Goal: Task Accomplishment & Management: Manage account settings

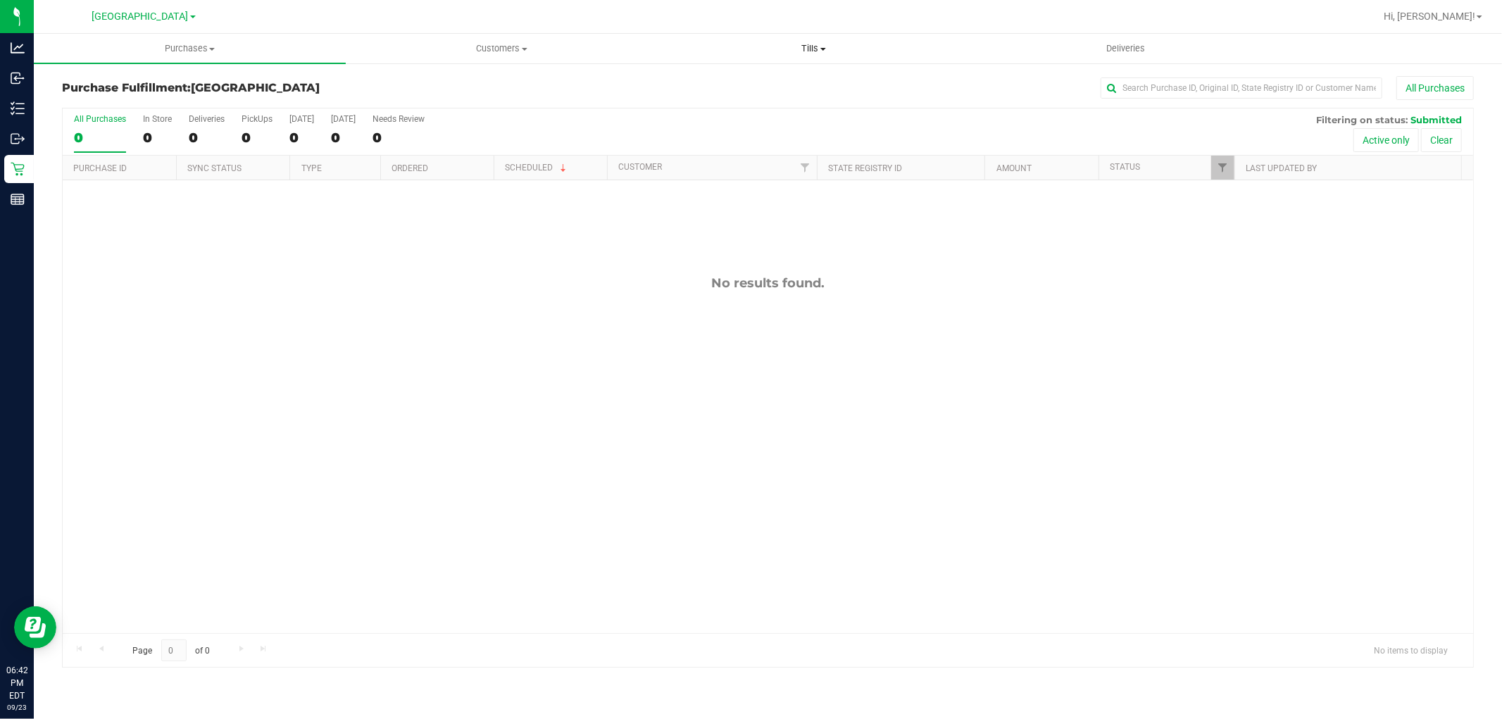
click at [825, 42] on span "Tills" at bounding box center [813, 48] width 311 height 13
click at [763, 99] on span "Reconcile e-payments" at bounding box center [728, 102] width 140 height 12
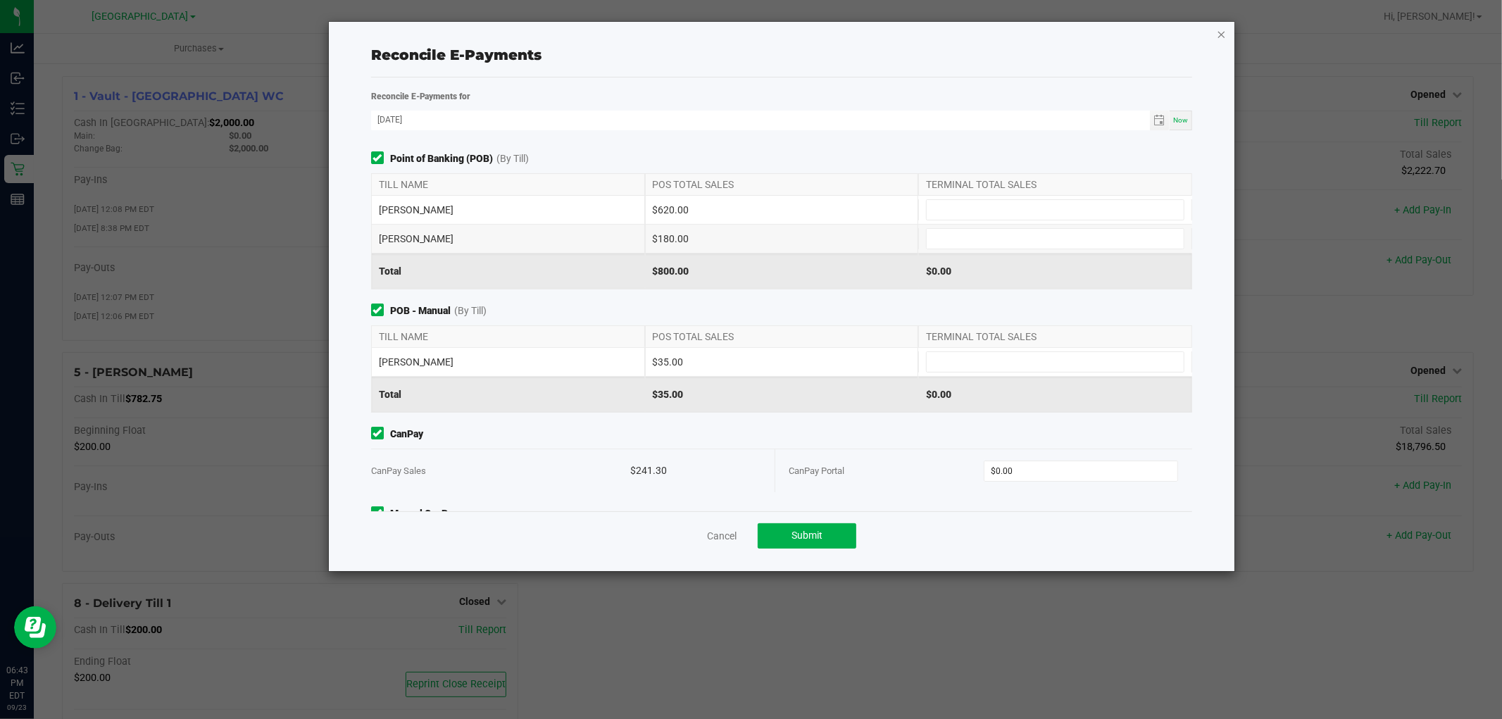
click at [1222, 37] on icon "button" at bounding box center [1222, 33] width 10 height 17
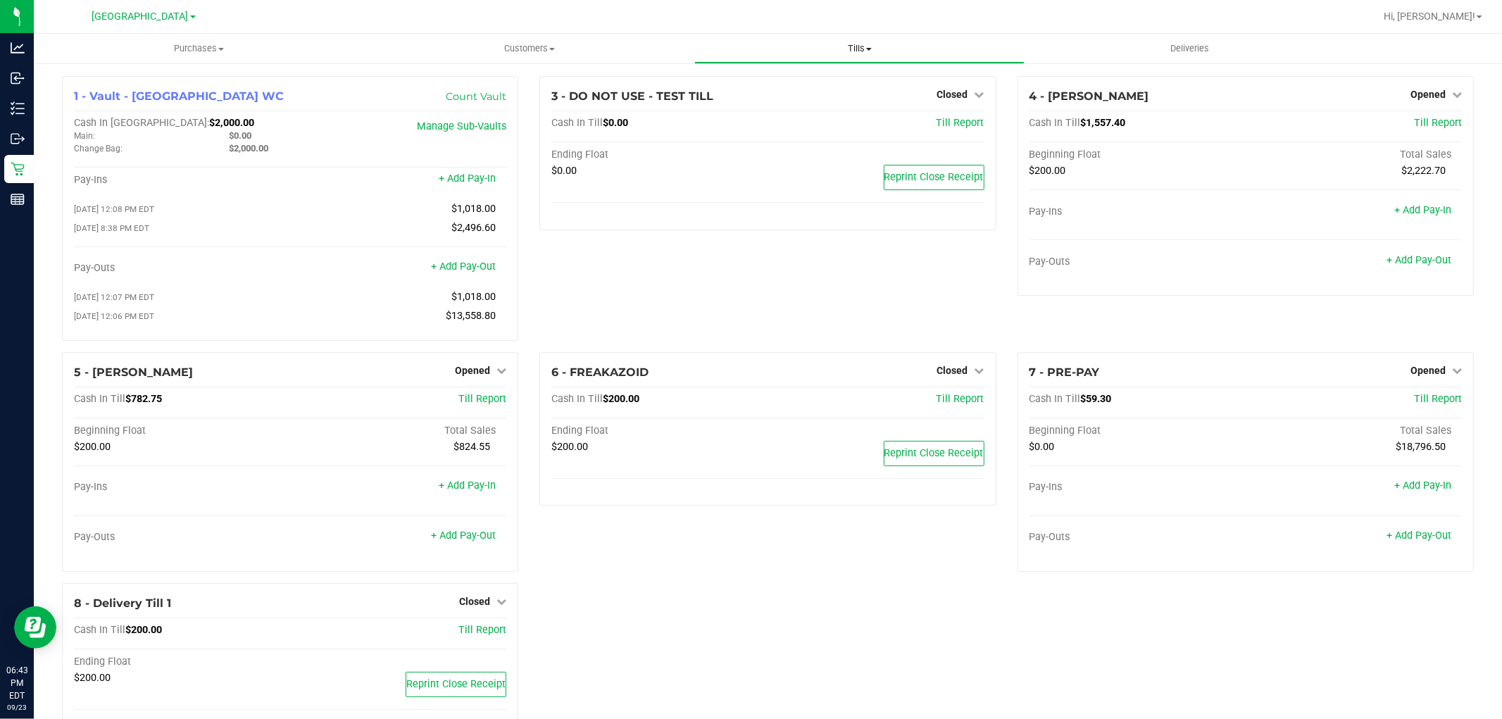
click at [844, 58] on uib-tab-heading "Tills Manage tills Reconcile e-payments" at bounding box center [859, 49] width 329 height 28
click at [820, 89] on li "Manage tills" at bounding box center [859, 85] width 330 height 17
click at [485, 376] on span "Opened" at bounding box center [472, 370] width 35 height 11
click at [485, 400] on link "Close Till" at bounding box center [475, 399] width 38 height 11
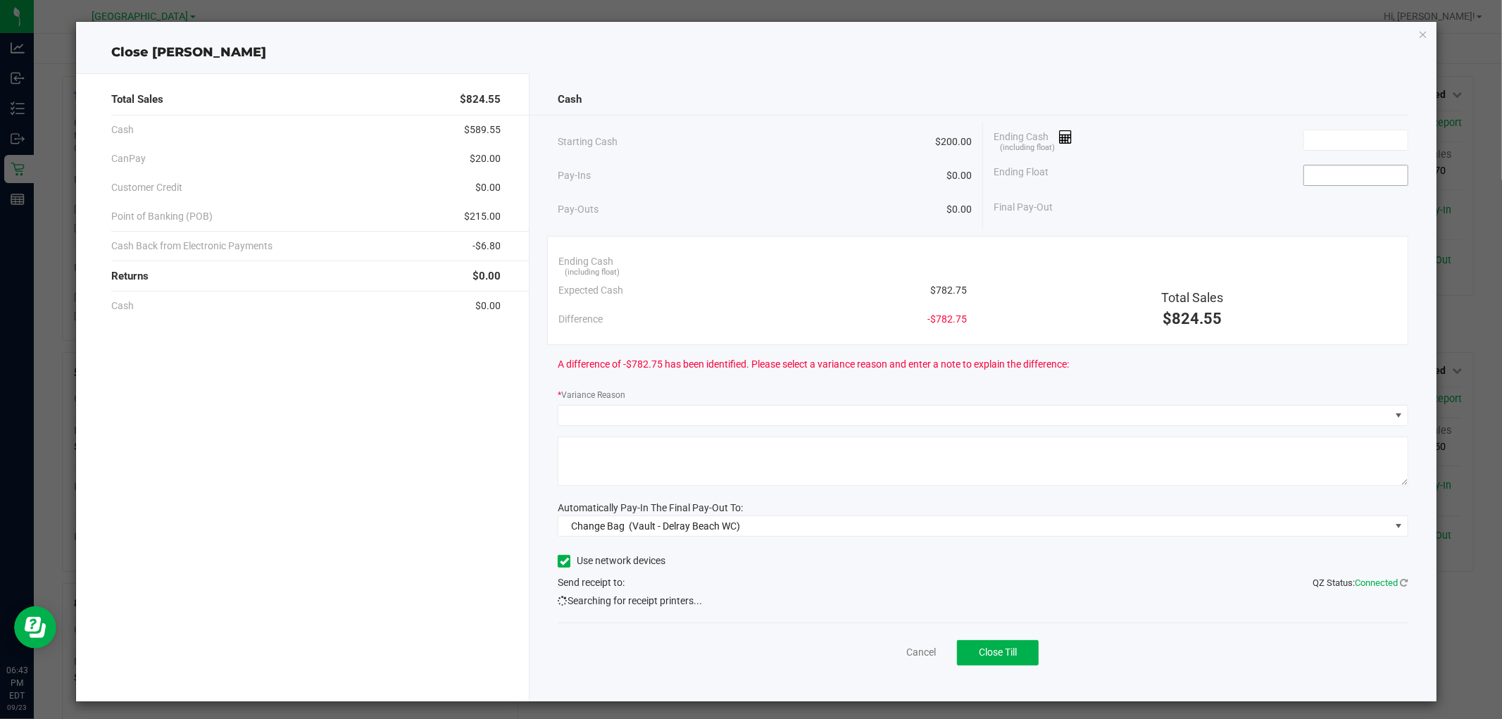
click at [1352, 170] on input at bounding box center [1356, 175] width 104 height 20
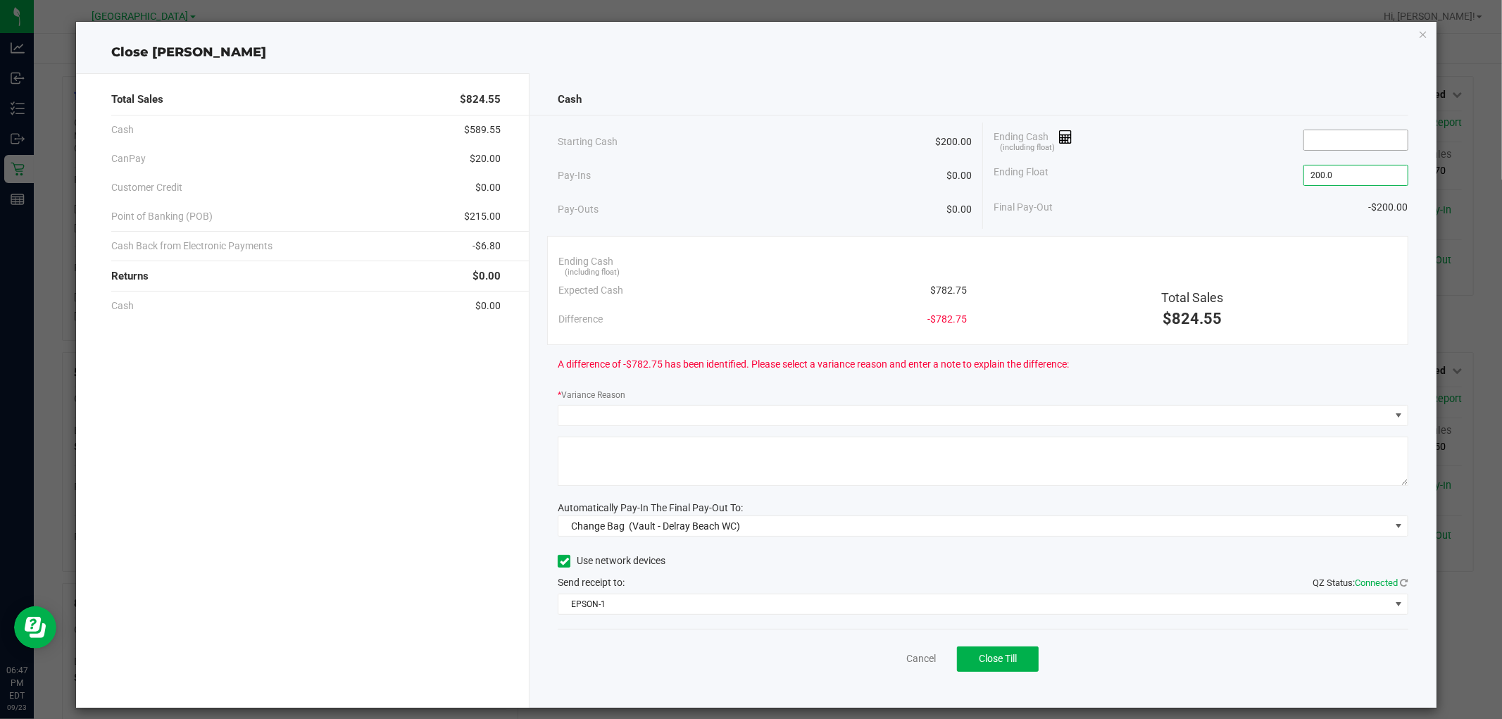
type input "$200.00"
click at [1352, 138] on input at bounding box center [1356, 140] width 104 height 20
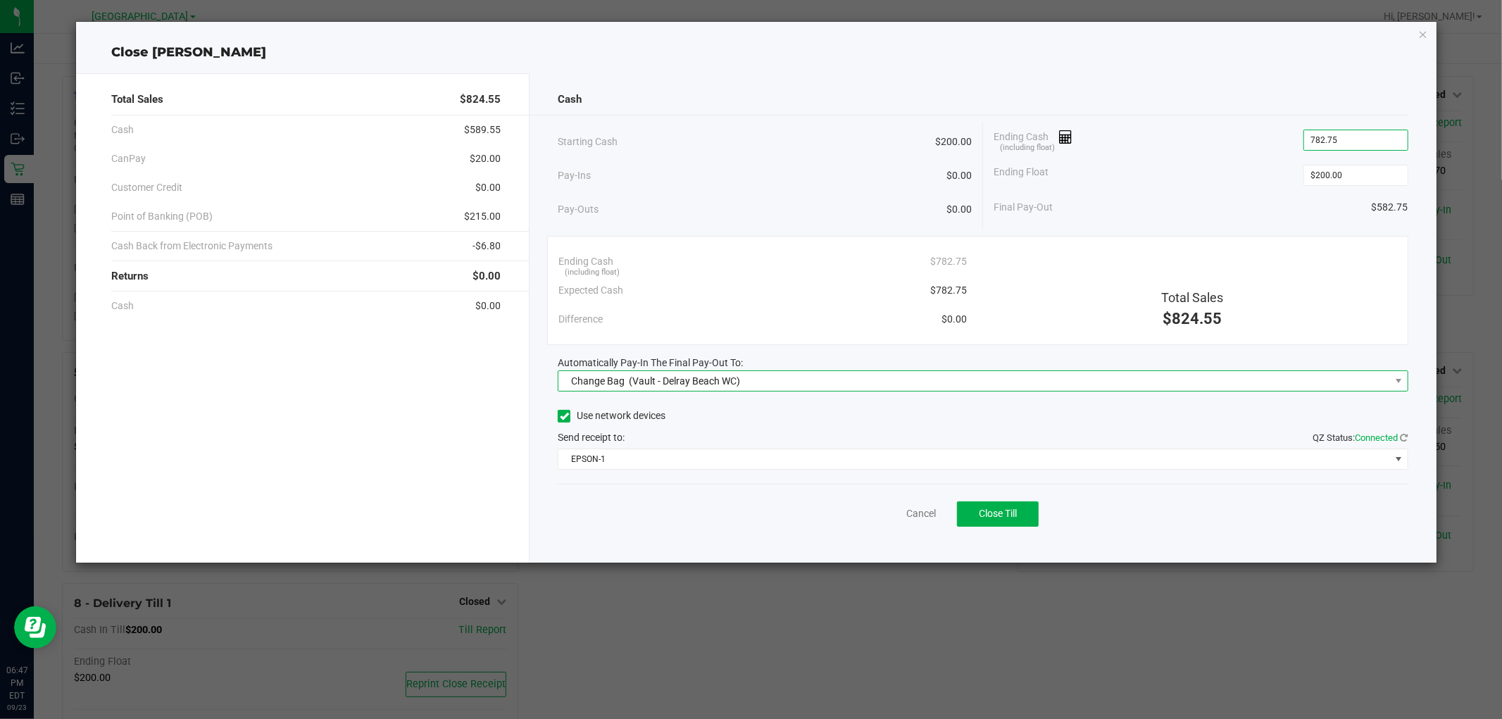
type input "$782.75"
click at [637, 381] on span "(Vault - Delray Beach WC)" at bounding box center [684, 380] width 111 height 11
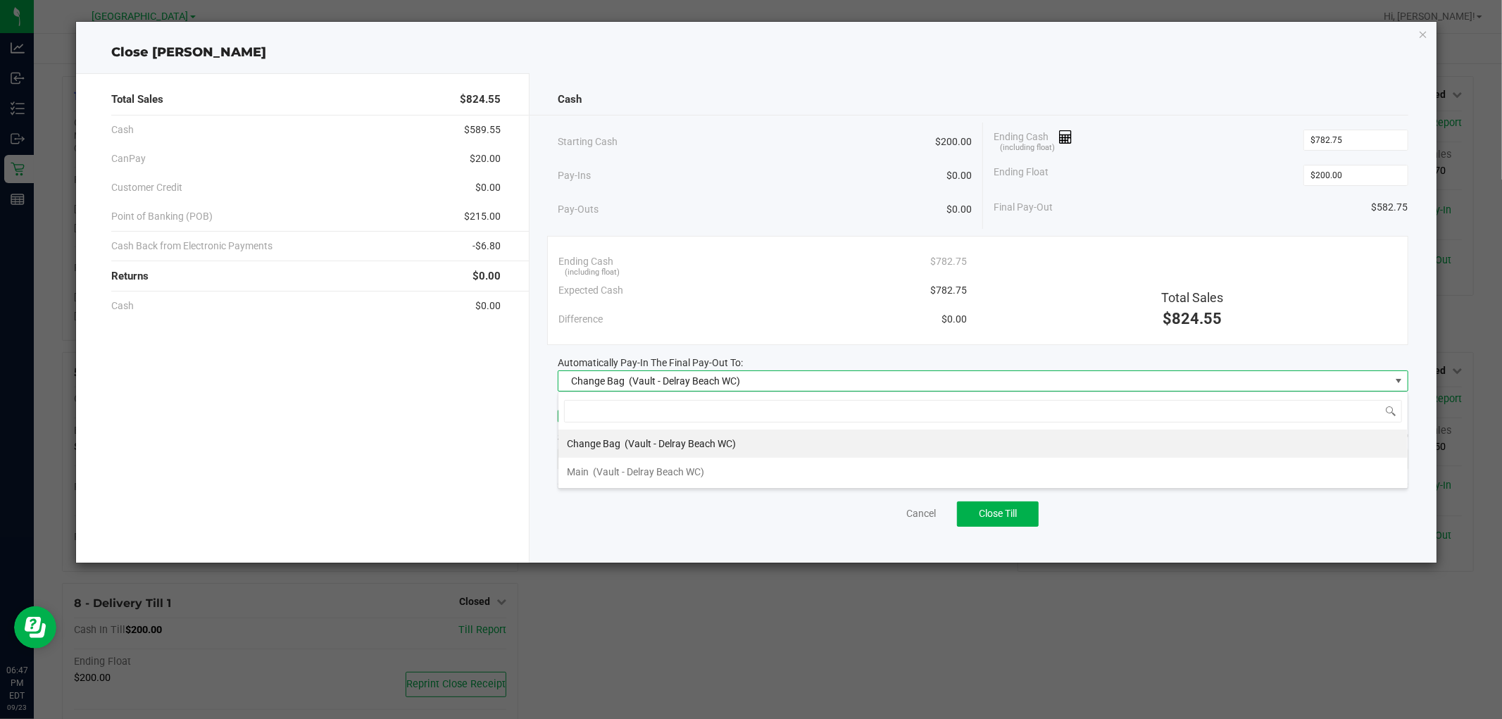
scroll to position [21, 850]
click at [625, 480] on div "Main (Vault - [GEOGRAPHIC_DATA] WC)" at bounding box center [635, 471] width 137 height 25
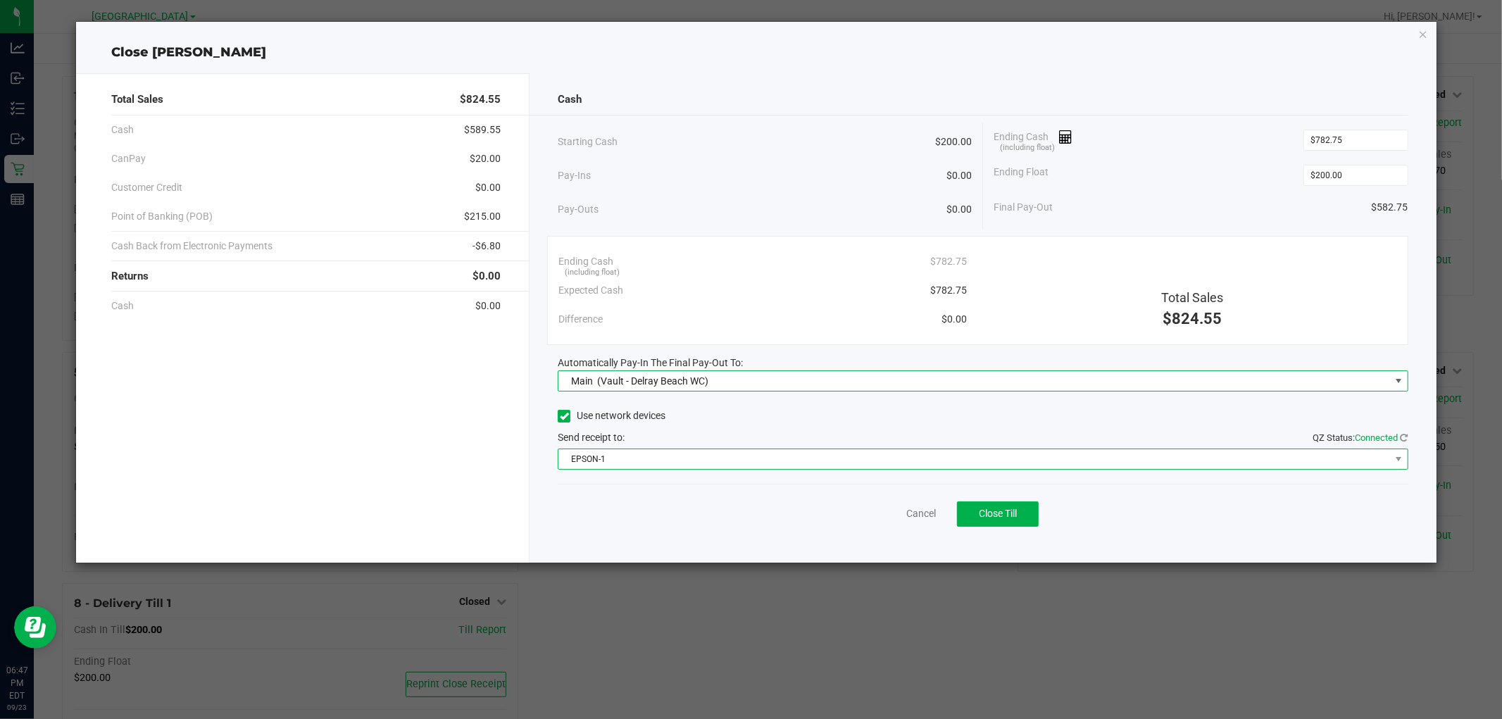
click at [635, 449] on span "EPSON-1" at bounding box center [973, 459] width 831 height 20
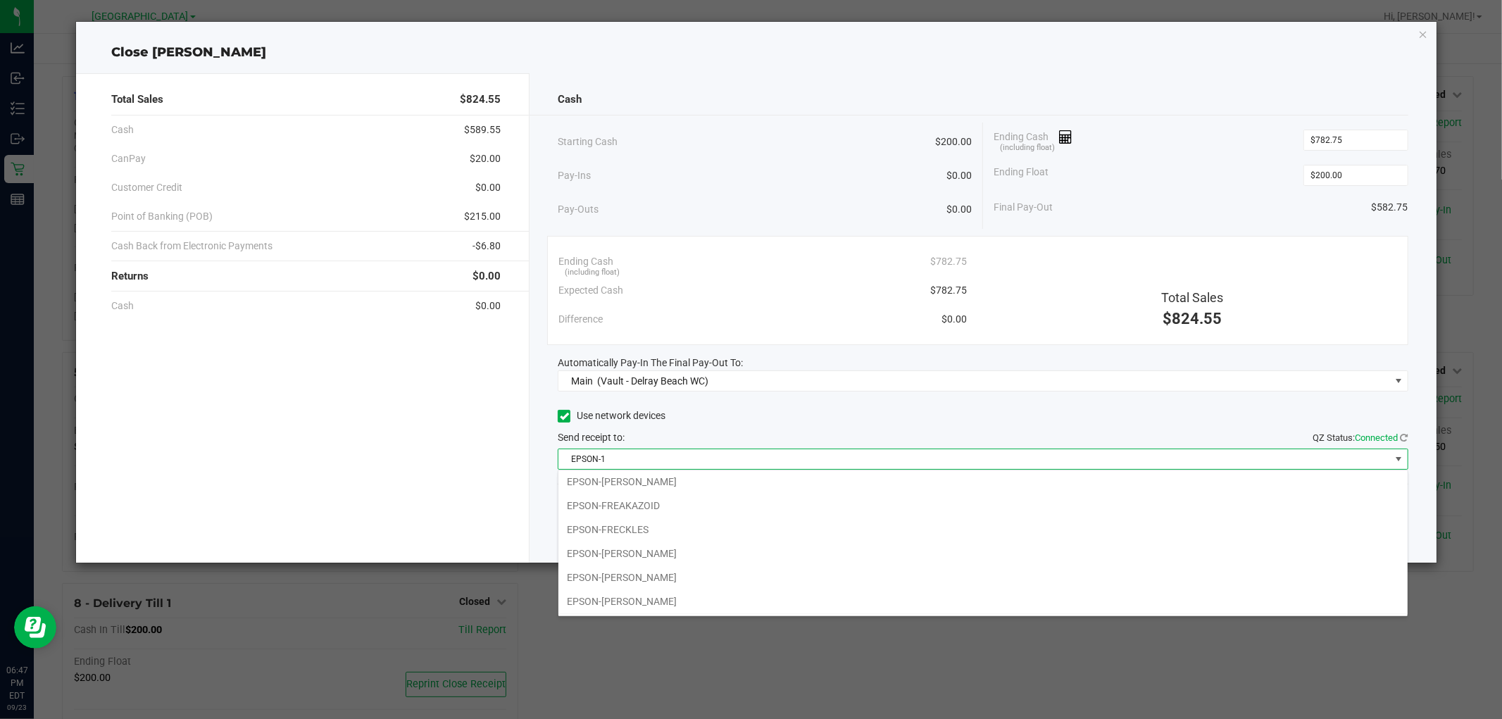
scroll to position [99, 0]
click at [704, 526] on li "EPSON-[PERSON_NAME]" at bounding box center [982, 530] width 849 height 24
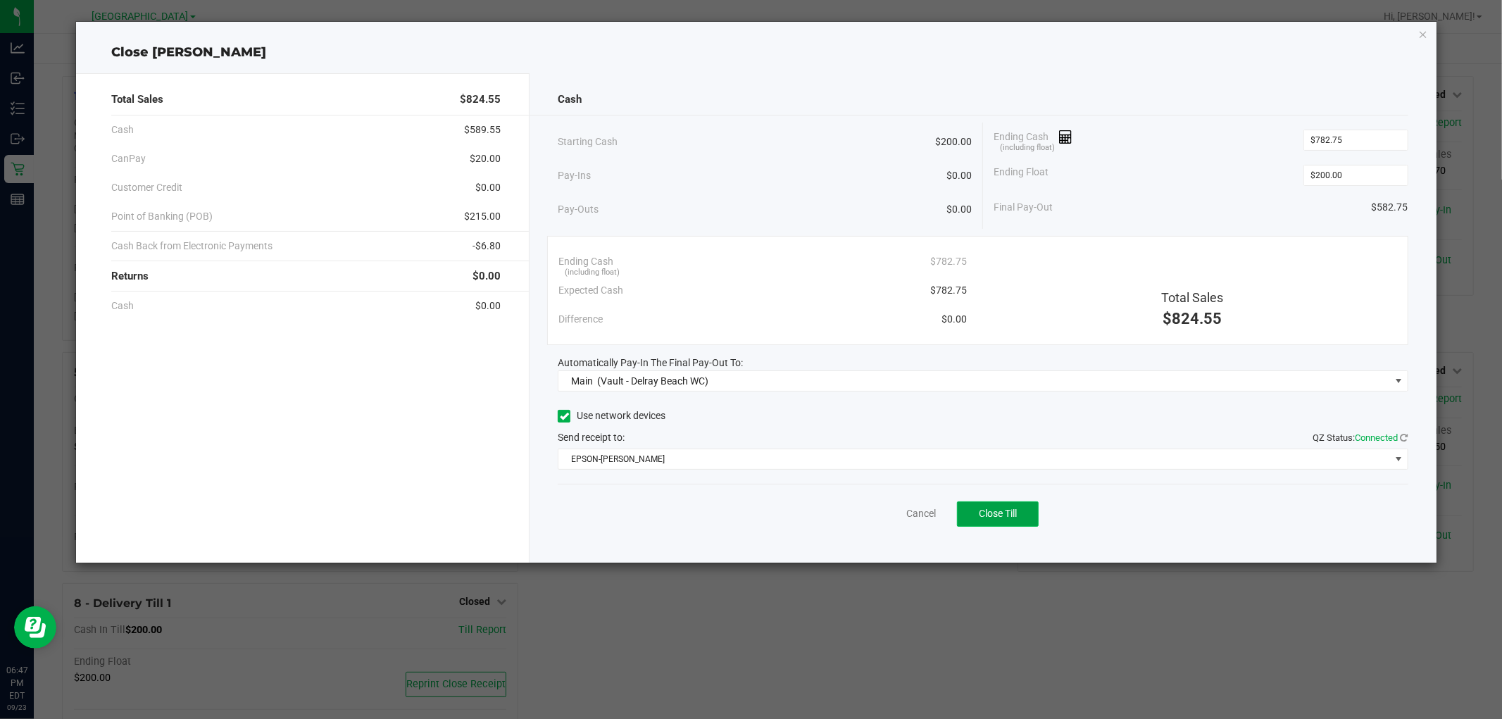
click at [992, 518] on span "Close Till" at bounding box center [998, 513] width 38 height 11
click at [877, 509] on link "Dismiss" at bounding box center [890, 513] width 34 height 15
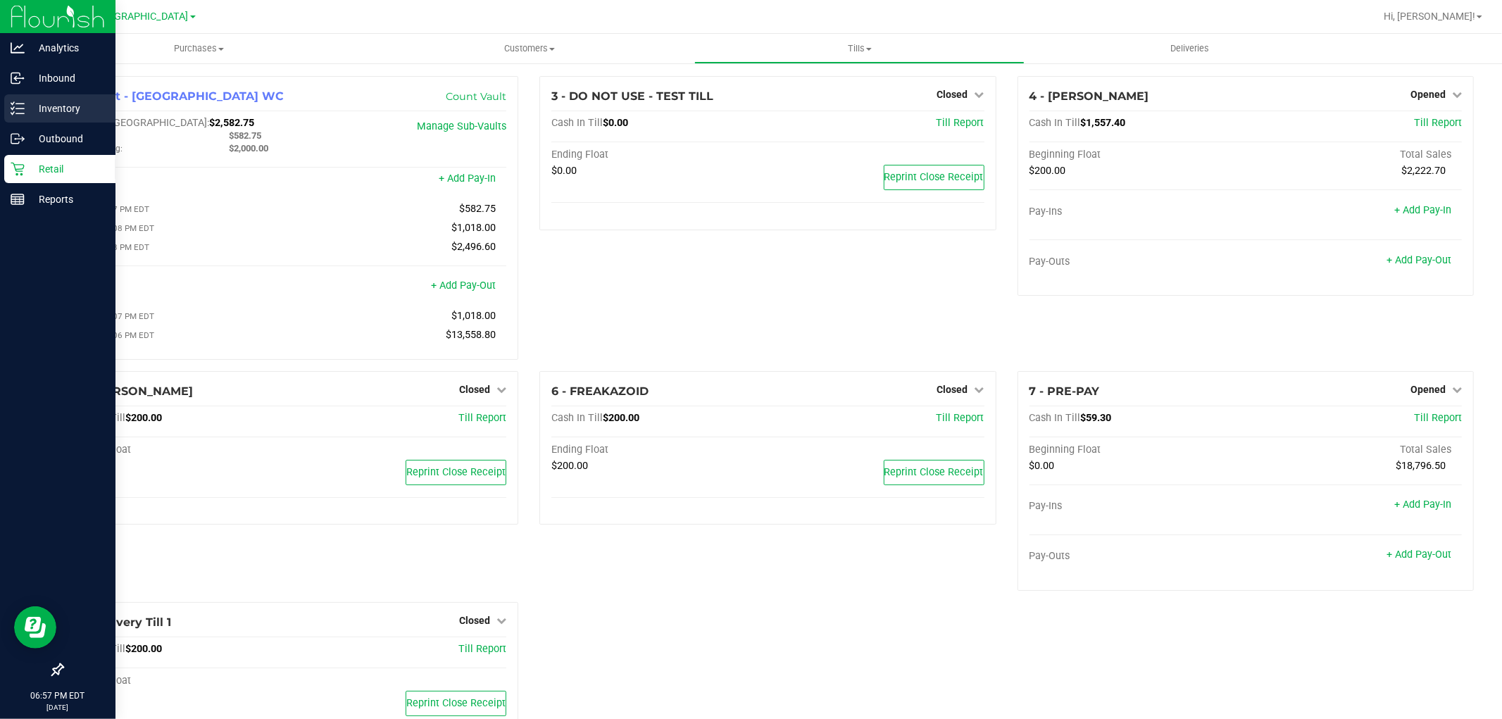
click at [56, 108] on p "Inventory" at bounding box center [67, 108] width 85 height 17
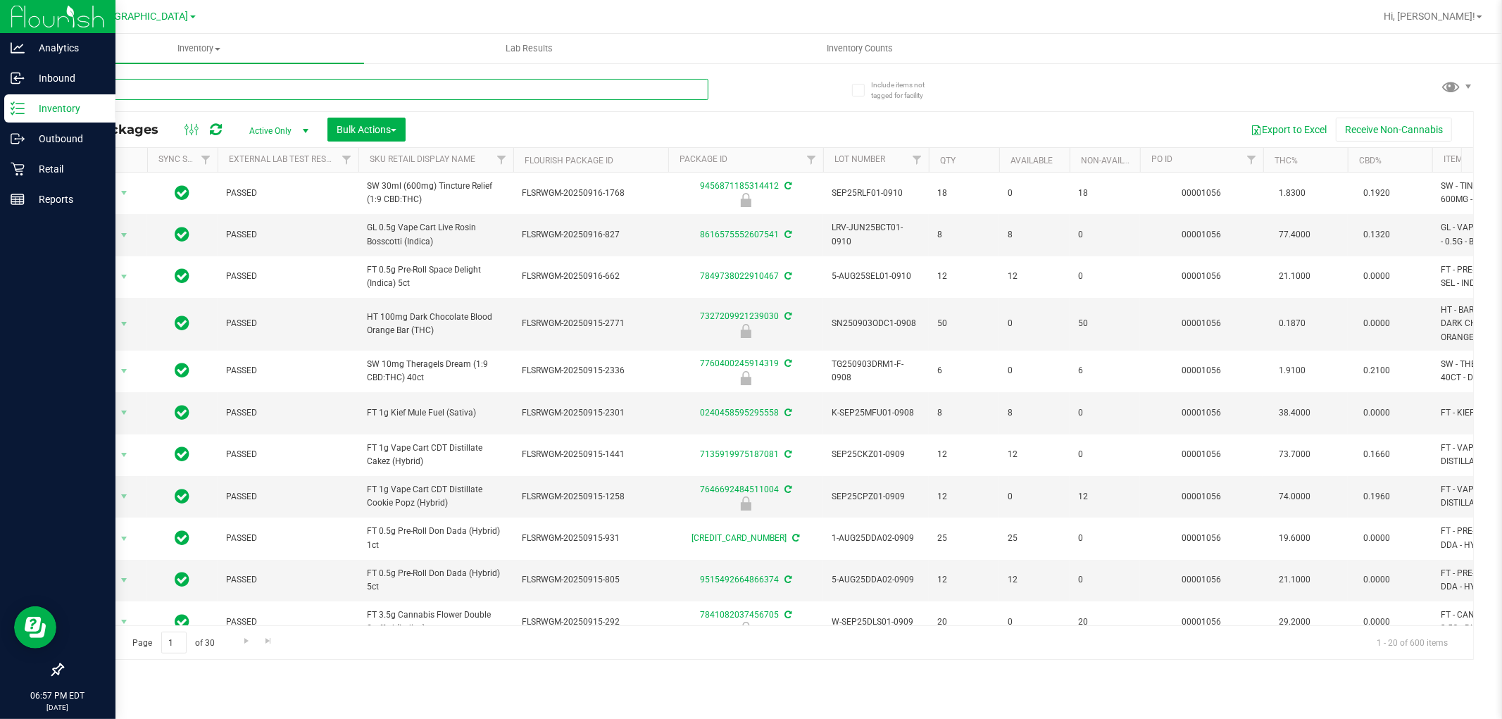
click at [251, 94] on input "text" at bounding box center [385, 89] width 646 height 21
type input "champ"
